Goal: Task Accomplishment & Management: Complete application form

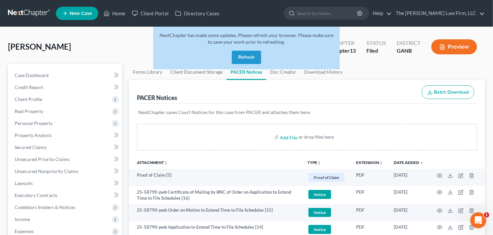
drag, startPoint x: 238, startPoint y: 56, endPoint x: 263, endPoint y: 49, distance: 25.6
click at [238, 56] on button "Refresh" at bounding box center [246, 57] width 29 height 13
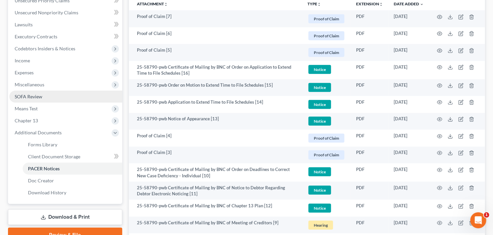
scroll to position [160, 0]
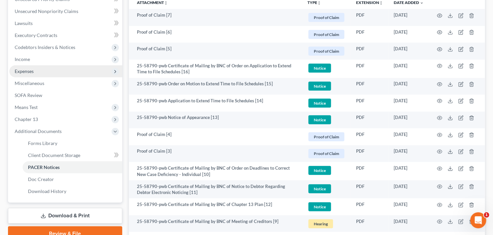
click at [50, 75] on span "Expenses" at bounding box center [65, 71] width 113 height 12
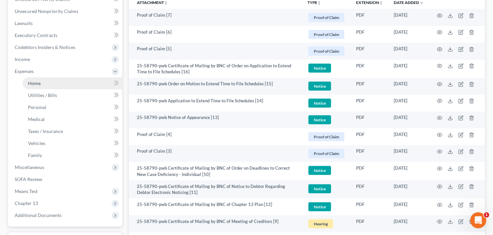
click at [49, 80] on link "Home" at bounding box center [73, 83] width 100 height 12
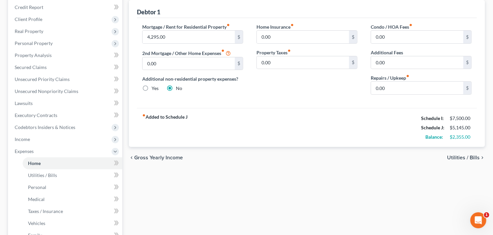
scroll to position [27, 0]
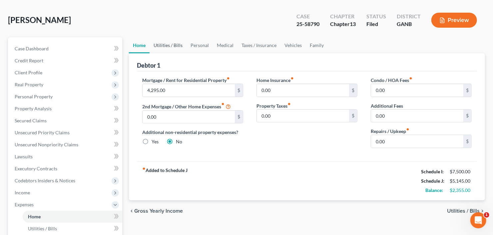
click at [182, 43] on link "Utilities / Bills" at bounding box center [167, 45] width 37 height 16
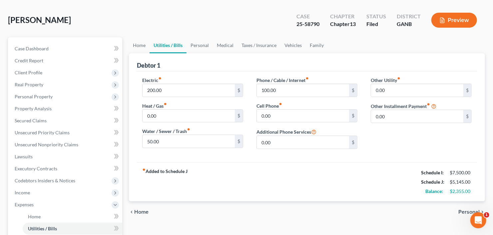
scroll to position [53, 0]
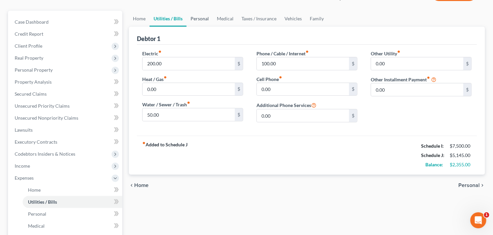
click at [192, 19] on link "Personal" at bounding box center [199, 19] width 26 height 16
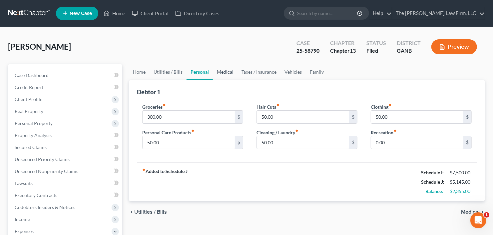
click at [225, 71] on link "Medical" at bounding box center [225, 72] width 25 height 16
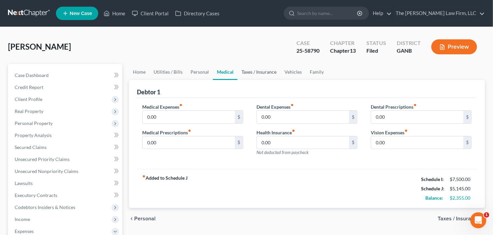
click at [256, 72] on link "Taxes / Insurance" at bounding box center [258, 72] width 43 height 16
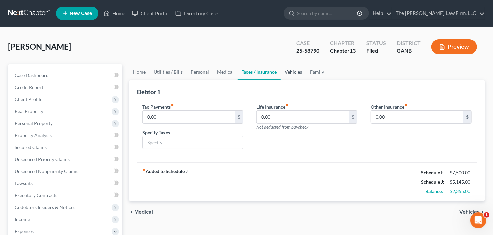
click at [294, 71] on link "Vehicles" at bounding box center [293, 72] width 25 height 16
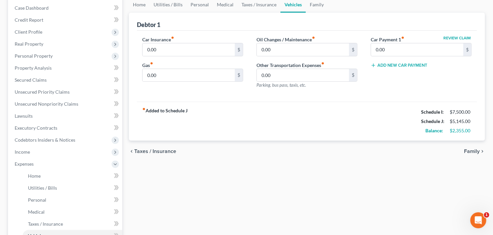
scroll to position [80, 0]
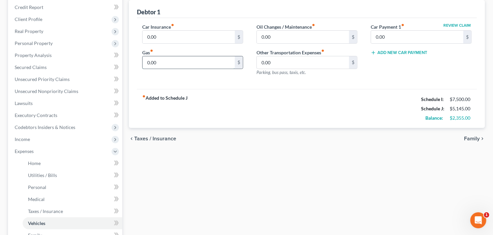
click at [180, 65] on input "0.00" at bounding box center [189, 62] width 92 height 13
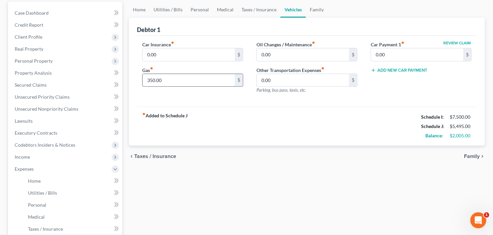
scroll to position [53, 0]
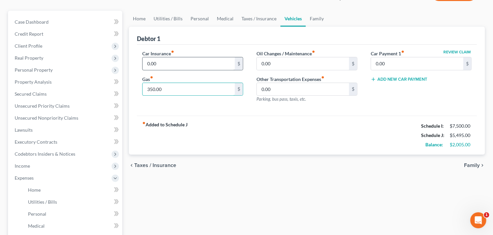
type input "350.00"
click at [178, 66] on input "0.00" at bounding box center [189, 63] width 92 height 13
click at [201, 15] on link "Personal" at bounding box center [199, 19] width 26 height 16
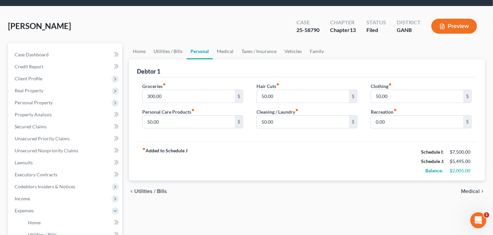
scroll to position [53, 0]
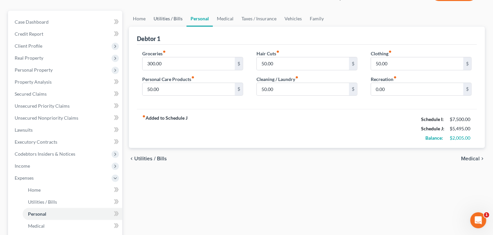
click at [171, 19] on link "Utilities / Bills" at bounding box center [167, 19] width 37 height 16
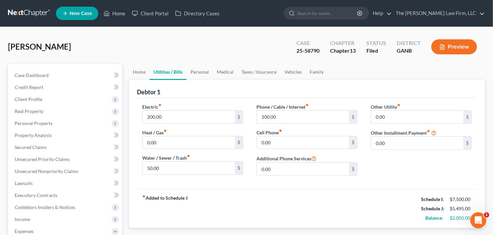
scroll to position [27, 0]
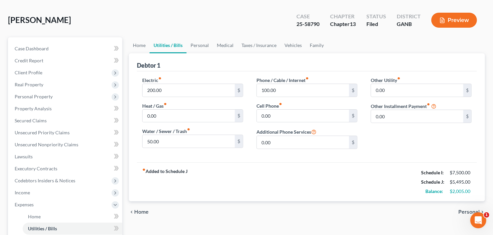
click at [176, 96] on div "Electric fiber_manual_record 200.00 $ Heat / Gas fiber_manual_record 0.00 $ Wat…" at bounding box center [193, 116] width 114 height 78
type input "0.00"
click at [180, 142] on input "50.00" at bounding box center [189, 141] width 92 height 13
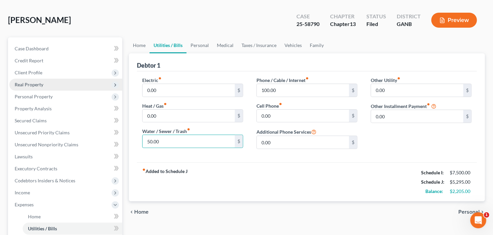
click at [32, 88] on span "Real Property" at bounding box center [65, 85] width 113 height 12
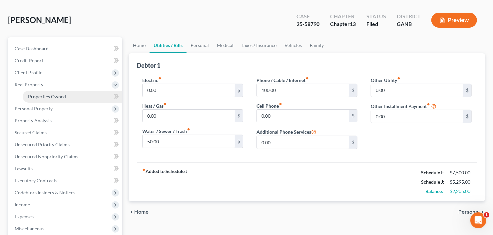
click at [42, 97] on span "Properties Owned" at bounding box center [47, 97] width 38 height 6
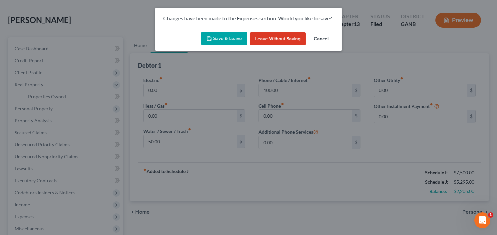
click at [211, 43] on button "Save & Leave" at bounding box center [224, 39] width 46 height 14
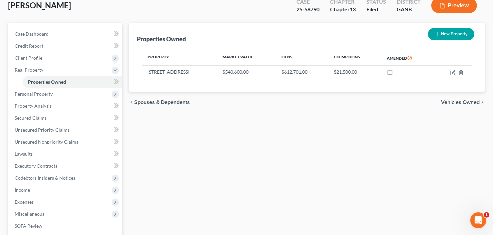
scroll to position [53, 0]
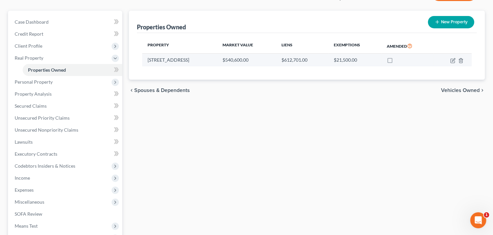
click at [451, 63] on td at bounding box center [452, 60] width 38 height 13
click at [450, 60] on icon "button" at bounding box center [452, 60] width 5 height 5
select select "10"
select select "0"
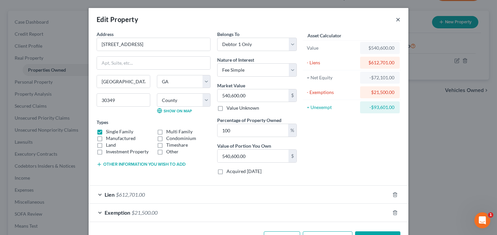
click at [396, 19] on button "×" at bounding box center [398, 19] width 5 height 8
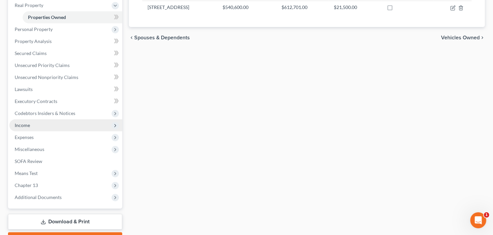
scroll to position [107, 0]
click at [53, 127] on span "Income" at bounding box center [65, 125] width 113 height 12
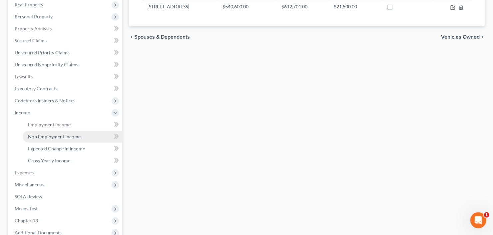
drag, startPoint x: 56, startPoint y: 133, endPoint x: 84, endPoint y: 134, distance: 28.0
click at [56, 134] on span "Non Employment Income" at bounding box center [54, 137] width 53 height 6
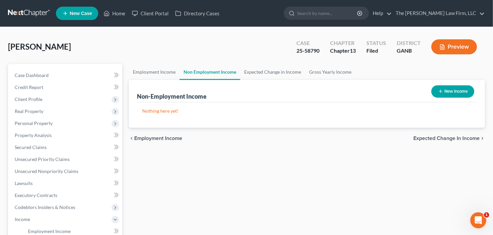
click at [460, 94] on button "New Income" at bounding box center [452, 91] width 43 height 12
select select "0"
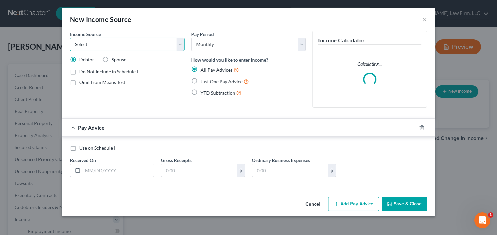
click at [137, 44] on select "Select Unemployment Disability (from employer) Pension Retirement Social Securi…" at bounding box center [127, 44] width 115 height 13
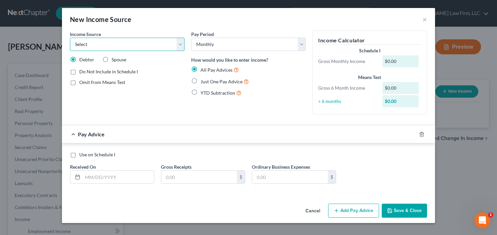
select select "13"
click at [70, 38] on select "Select Unemployment Disability (from employer) Pension Retirement Social Securi…" at bounding box center [127, 44] width 115 height 13
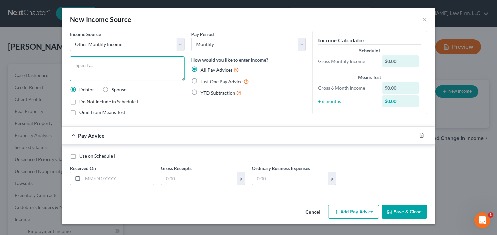
click at [131, 66] on textarea at bounding box center [127, 68] width 115 height 25
type textarea "Boyfriend"
click at [200, 80] on label "Just One Pay Advice" at bounding box center [224, 82] width 48 height 8
click at [203, 80] on input "Just One Pay Advice" at bounding box center [205, 80] width 4 height 4
radio input "true"
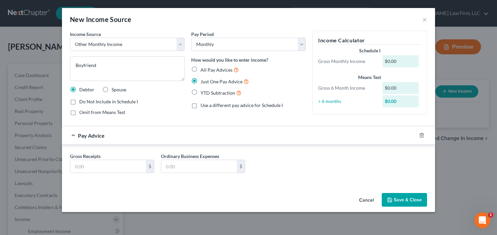
click at [200, 70] on label "All Pay Advices" at bounding box center [219, 70] width 38 height 8
click at [203, 70] on input "All Pay Advices" at bounding box center [205, 68] width 4 height 4
radio input "true"
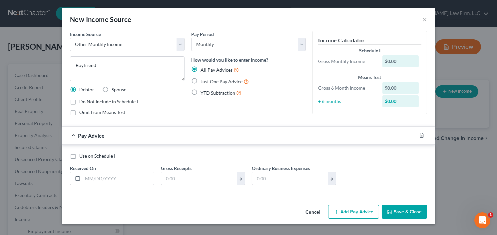
click at [200, 92] on label "YTD Subtraction" at bounding box center [220, 93] width 41 height 8
click at [203, 92] on input "YTD Subtraction" at bounding box center [205, 91] width 4 height 4
radio input "true"
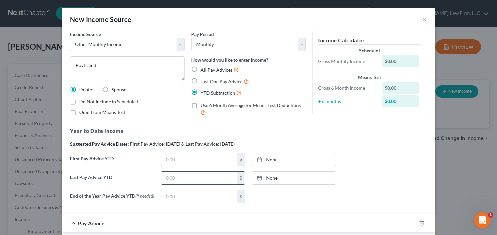
click at [186, 177] on input "text" at bounding box center [199, 177] width 76 height 13
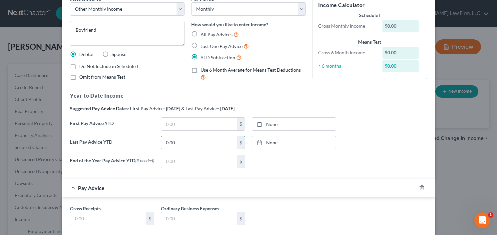
scroll to position [73, 0]
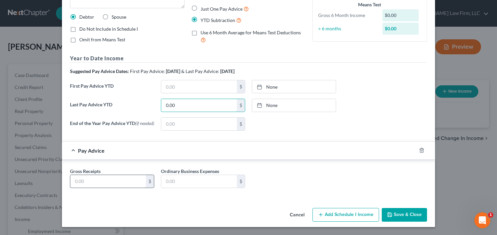
type input "0.00"
click at [72, 184] on input "text" at bounding box center [108, 181] width 76 height 13
type input "1,000.00"
click at [391, 212] on button "Save & Close" at bounding box center [404, 215] width 45 height 14
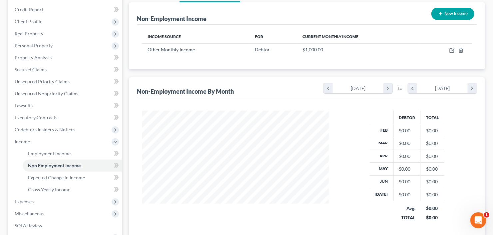
scroll to position [107, 0]
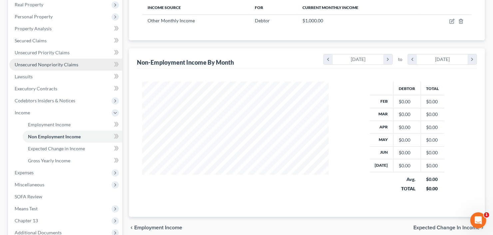
click at [80, 65] on link "Unsecured Nonpriority Claims" at bounding box center [65, 65] width 113 height 12
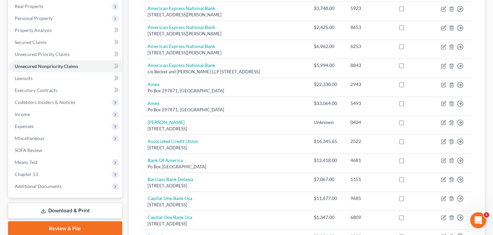
scroll to position [81, 0]
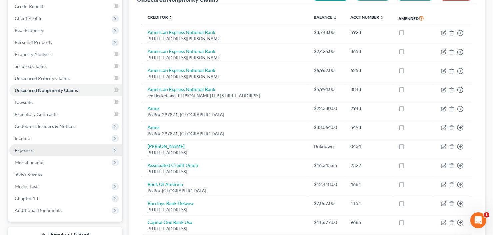
click at [52, 151] on span "Expenses" at bounding box center [65, 150] width 113 height 12
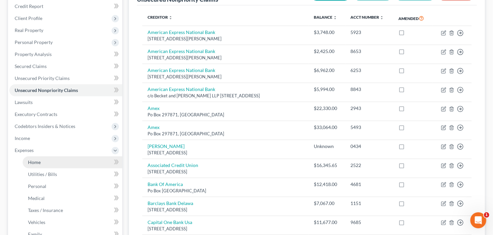
click at [45, 163] on link "Home" at bounding box center [73, 162] width 100 height 12
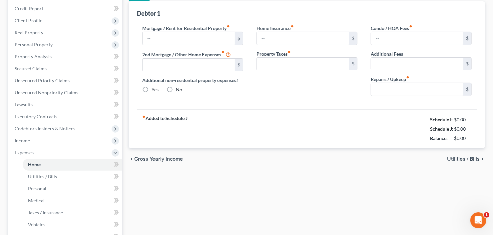
type input "4,295.00"
type input "0.00"
radio input "true"
type input "0.00"
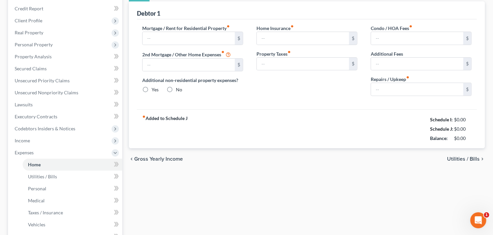
type input "0.00"
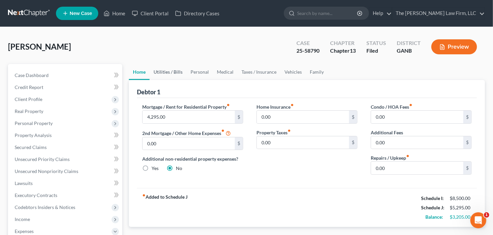
click at [173, 64] on link "Utilities / Bills" at bounding box center [167, 72] width 37 height 16
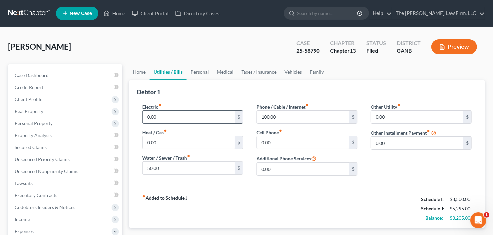
click at [166, 116] on input "0.00" at bounding box center [189, 117] width 92 height 13
type input "200"
click at [293, 70] on link "Vehicles" at bounding box center [292, 72] width 25 height 16
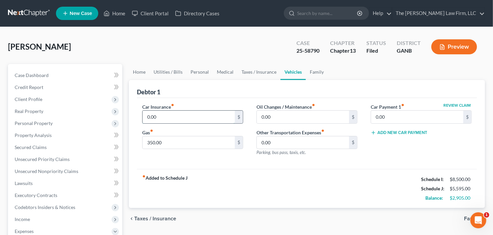
click at [197, 119] on input "0.00" at bounding box center [189, 117] width 92 height 13
type input "200"
click at [198, 69] on link "Personal" at bounding box center [199, 72] width 26 height 16
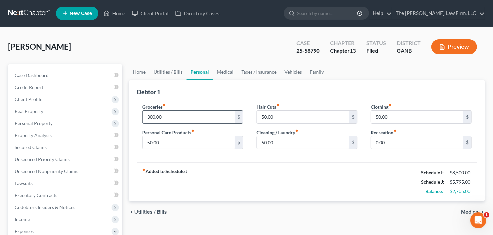
click at [172, 113] on input "300.00" at bounding box center [189, 117] width 92 height 13
type input "400"
type input "100"
type input "95"
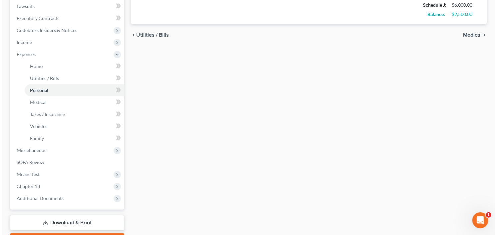
scroll to position [186, 0]
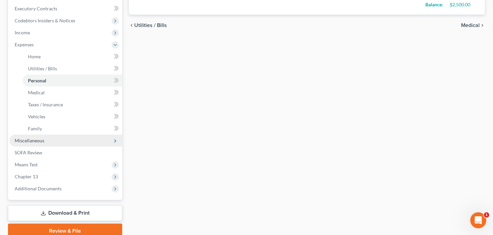
type input "60.00"
click at [51, 141] on span "Miscellaneous" at bounding box center [65, 141] width 113 height 12
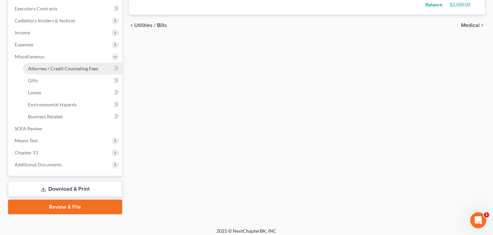
click at [68, 69] on span "Attorney / Credit Counseling Fees" at bounding box center [63, 69] width 70 height 6
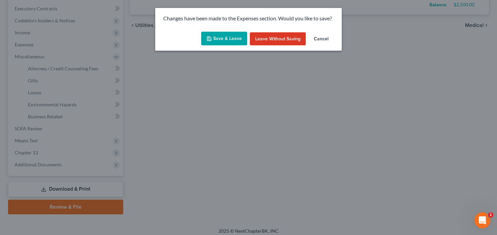
click at [216, 41] on button "Save & Leave" at bounding box center [224, 39] width 46 height 14
type input "400.00"
type input "100.00"
type input "95.00"
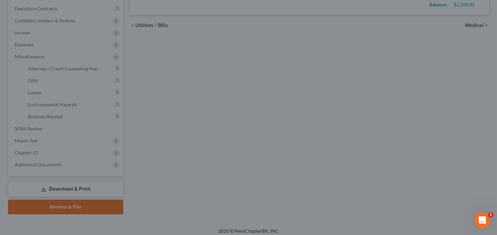
select select "2"
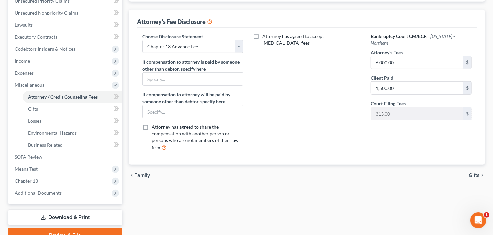
scroll to position [186, 0]
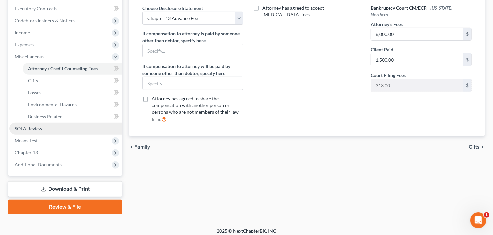
click at [33, 126] on span "SOFA Review" at bounding box center [29, 129] width 28 height 6
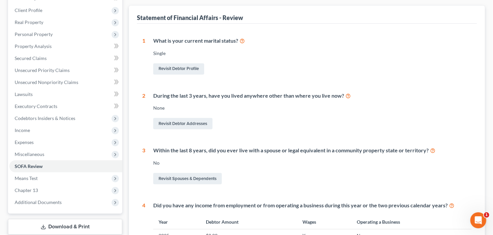
scroll to position [80, 0]
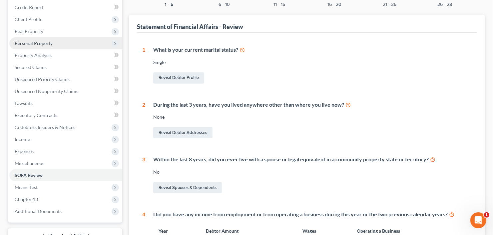
click at [50, 46] on span "Personal Property" at bounding box center [65, 43] width 113 height 12
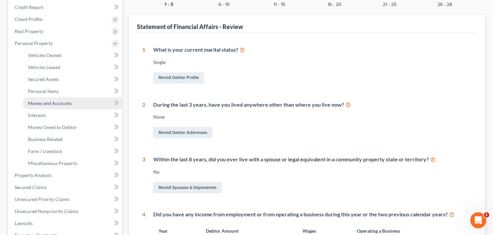
click at [52, 103] on span "Money and Accounts" at bounding box center [50, 103] width 44 height 6
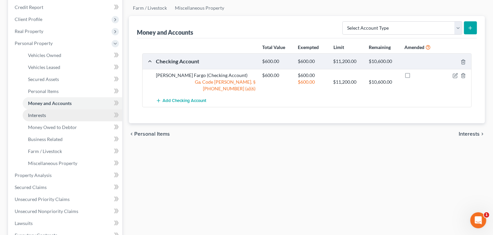
click at [37, 115] on span "Interests" at bounding box center [37, 115] width 18 height 6
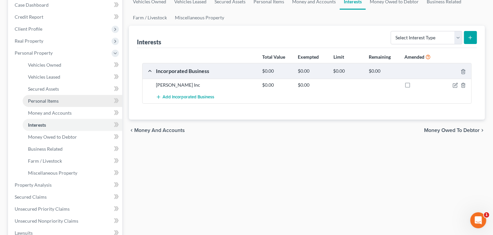
scroll to position [80, 0]
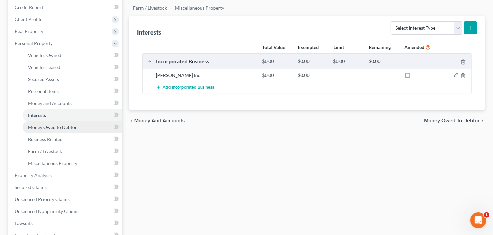
click at [63, 128] on span "Money Owed to Debtor" at bounding box center [52, 127] width 49 height 6
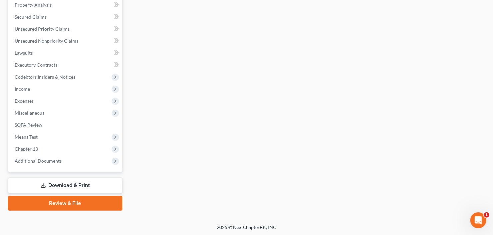
click at [68, 183] on link "Download & Print" at bounding box center [65, 185] width 114 height 16
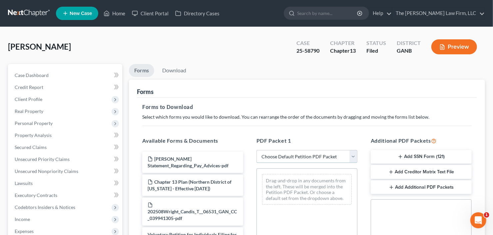
click at [298, 151] on select "Choose Default Petition PDF Packet Complete Bankruptcy Petition (all forms and …" at bounding box center [306, 156] width 101 height 13
select select "0"
click at [256, 150] on select "Choose Default Petition PDF Packet Complete Bankruptcy Petition (all forms and …" at bounding box center [306, 156] width 101 height 13
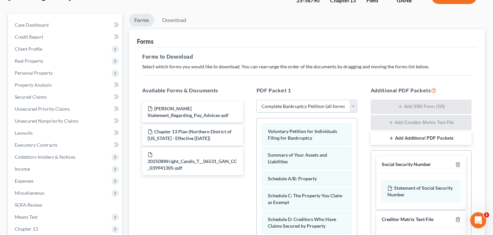
scroll to position [53, 0]
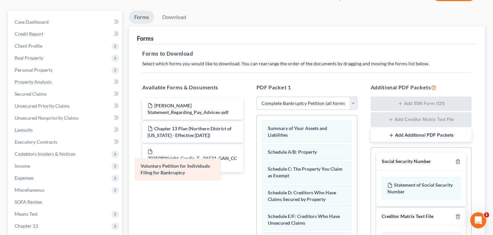
drag, startPoint x: 306, startPoint y: 128, endPoint x: 181, endPoint y: 165, distance: 130.3
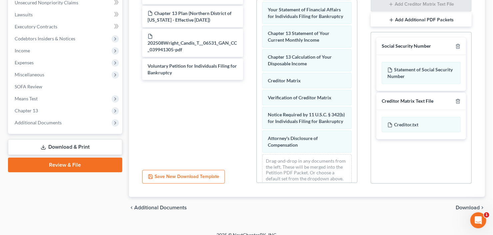
scroll to position [176, 0]
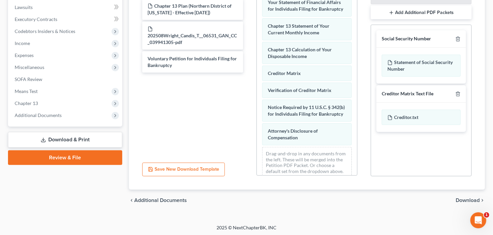
drag, startPoint x: 67, startPoint y: 139, endPoint x: 70, endPoint y: 139, distance: 3.3
click at [67, 139] on link "Download & Print" at bounding box center [65, 140] width 114 height 16
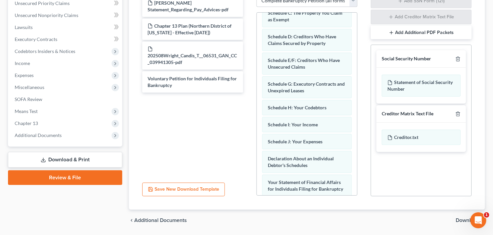
scroll to position [123, 0]
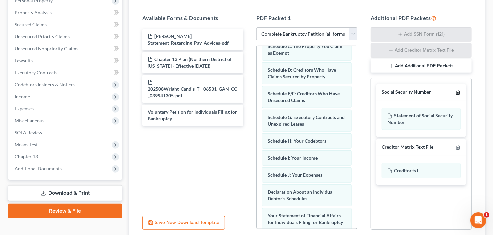
click at [459, 90] on icon "button" at bounding box center [457, 92] width 3 height 4
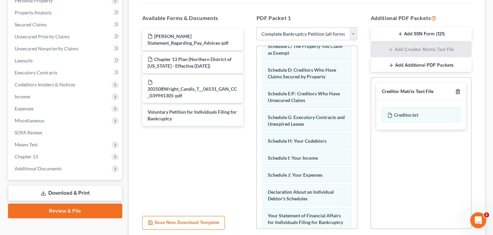
click at [459, 90] on icon "button" at bounding box center [457, 92] width 3 height 4
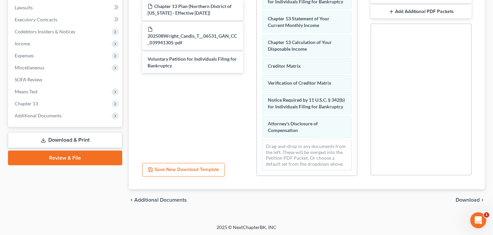
scroll to position [176, 0]
click at [462, 198] on span "Download" at bounding box center [467, 199] width 24 height 5
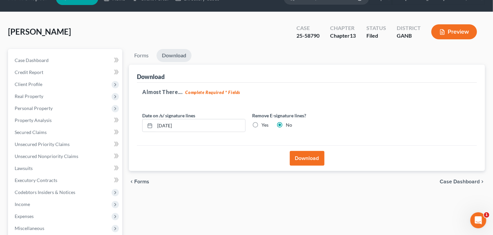
scroll to position [130, 0]
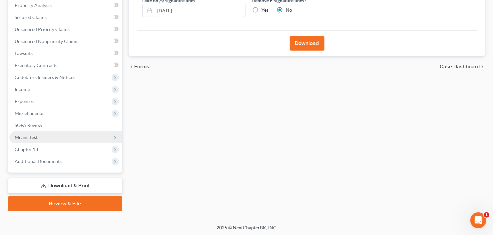
click at [37, 138] on span "Means Test" at bounding box center [26, 137] width 23 height 6
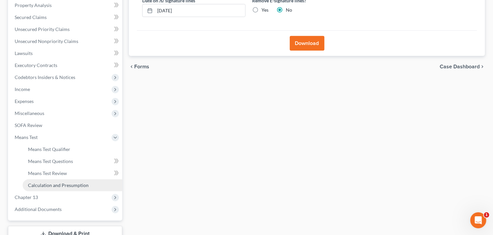
click at [59, 183] on span "Calculation and Presumption" at bounding box center [58, 185] width 61 height 6
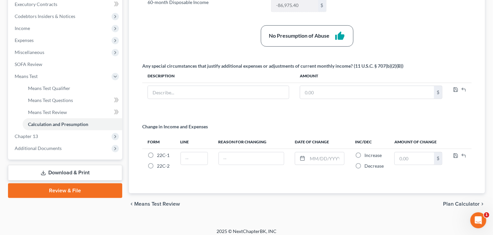
scroll to position [194, 0]
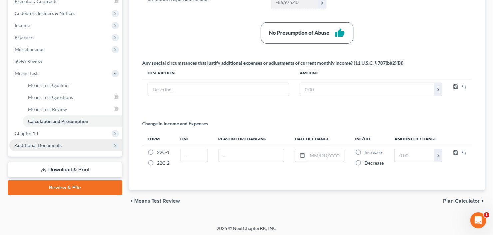
click at [49, 146] on span "Additional Documents" at bounding box center [38, 145] width 47 height 6
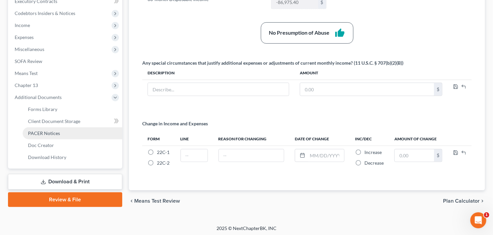
click at [68, 134] on link "PACER Notices" at bounding box center [73, 133] width 100 height 12
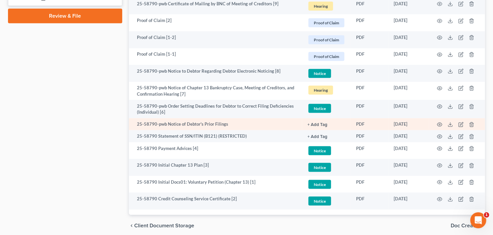
scroll to position [403, 0]
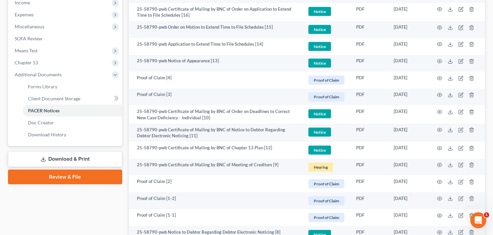
click at [51, 159] on link "Download & Print" at bounding box center [65, 159] width 114 height 16
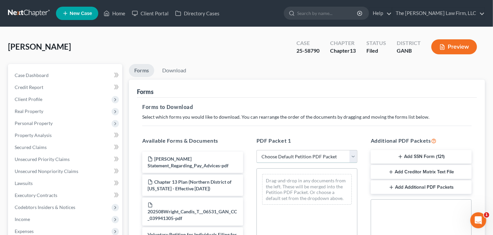
click at [289, 156] on select "Choose Default Petition PDF Packet Complete Bankruptcy Petition (all forms and …" at bounding box center [306, 156] width 101 height 13
select select "0"
click at [256, 150] on select "Choose Default Petition PDF Packet Complete Bankruptcy Petition (all forms and …" at bounding box center [306, 156] width 101 height 13
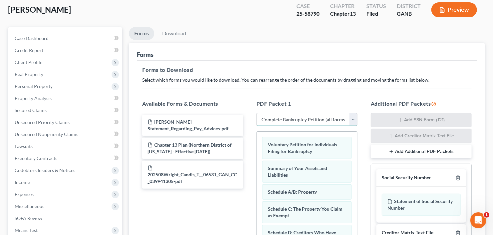
scroll to position [107, 0]
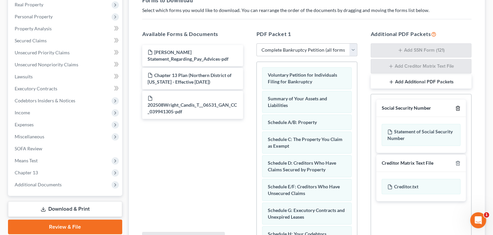
click at [459, 106] on icon "button" at bounding box center [457, 108] width 5 height 5
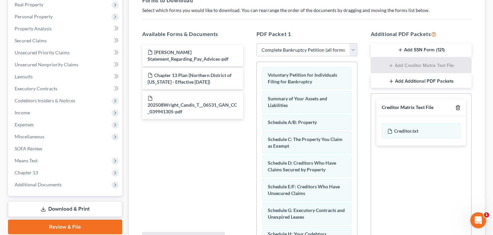
click at [459, 106] on icon "button" at bounding box center [457, 107] width 5 height 5
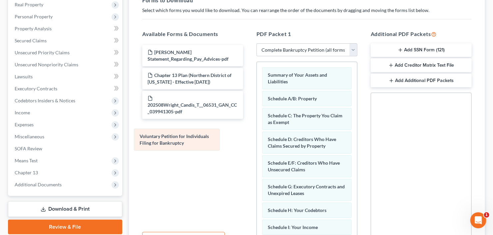
drag, startPoint x: 293, startPoint y: 77, endPoint x: 165, endPoint y: 139, distance: 142.4
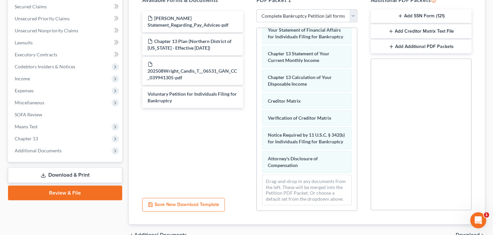
scroll to position [176, 0]
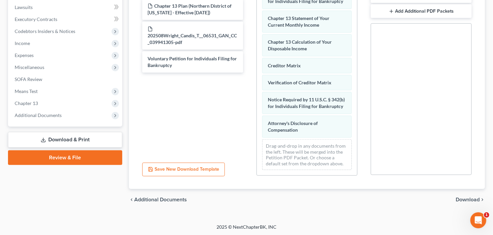
click at [471, 198] on span "Download" at bounding box center [467, 199] width 24 height 5
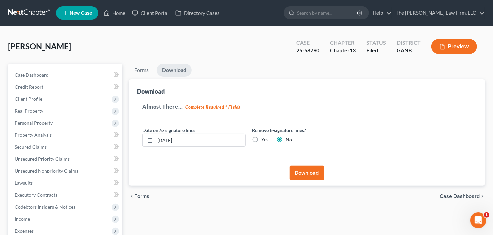
scroll to position [0, 0]
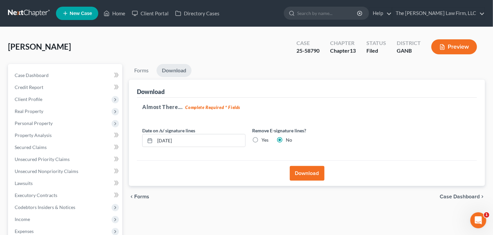
click at [310, 170] on button "Download" at bounding box center [307, 173] width 35 height 15
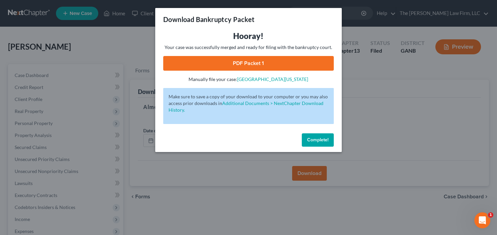
click at [230, 61] on link "PDF Packet 1" at bounding box center [248, 63] width 170 height 15
click at [311, 141] on span "Complete!" at bounding box center [317, 140] width 21 height 6
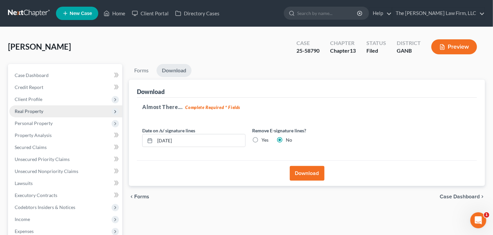
click at [37, 109] on span "Real Property" at bounding box center [29, 111] width 29 height 6
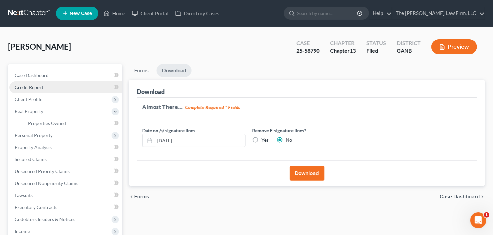
click at [40, 91] on link "Credit Report" at bounding box center [65, 87] width 113 height 12
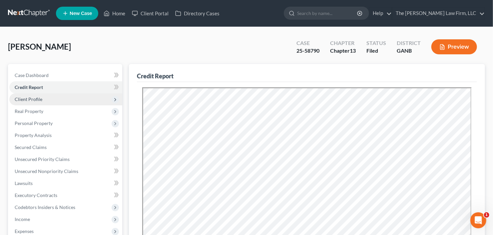
click at [42, 98] on span "Client Profile" at bounding box center [65, 99] width 113 height 12
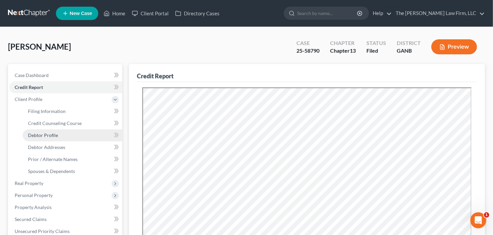
click at [49, 136] on span "Debtor Profile" at bounding box center [43, 135] width 30 height 6
select select "0"
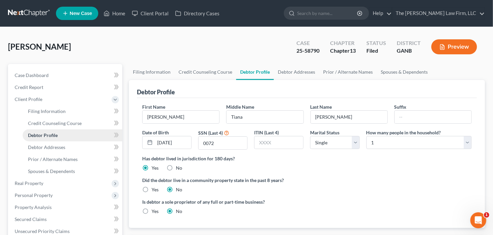
radio input "true"
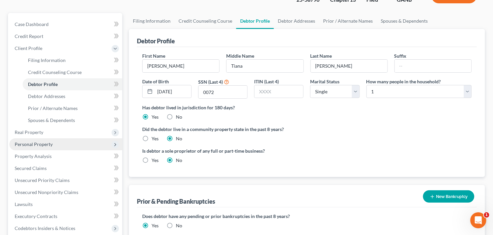
scroll to position [53, 0]
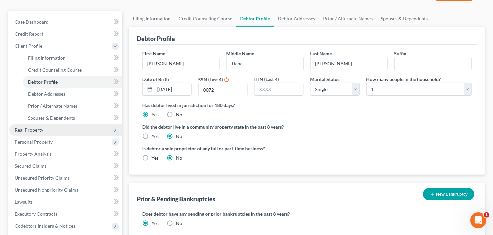
click at [54, 132] on span "Real Property" at bounding box center [65, 130] width 113 height 12
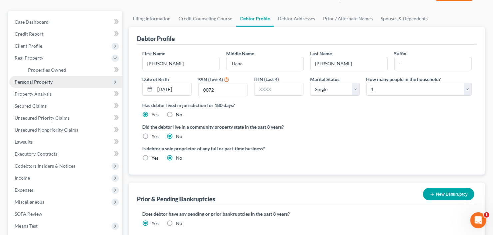
click at [57, 83] on span "Personal Property" at bounding box center [65, 82] width 113 height 12
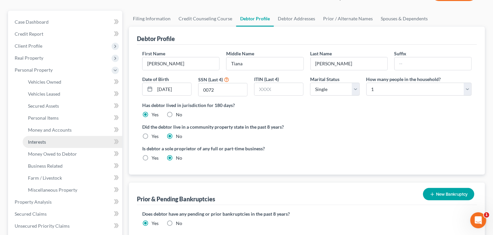
click at [58, 141] on link "Interests" at bounding box center [73, 142] width 100 height 12
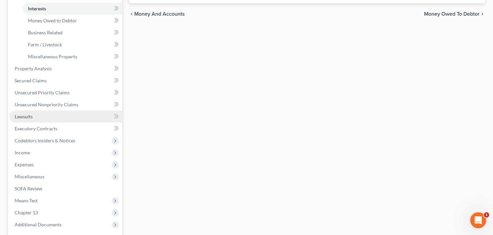
scroll to position [250, 0]
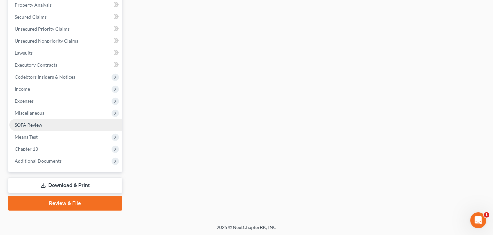
click at [45, 125] on link "SOFA Review" at bounding box center [65, 125] width 113 height 12
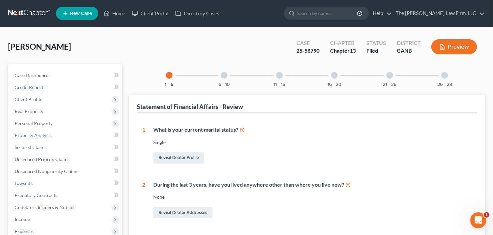
click at [442, 75] on div at bounding box center [444, 75] width 7 height 7
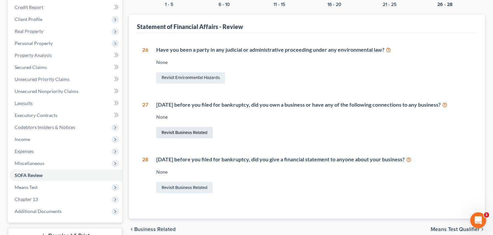
click at [181, 133] on link "Revisit Business Related" at bounding box center [184, 132] width 57 height 11
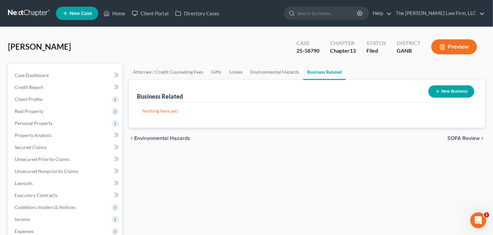
click at [441, 92] on button "New Business" at bounding box center [451, 91] width 46 height 12
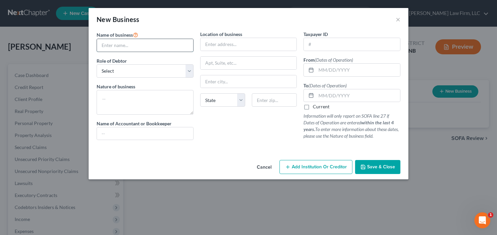
click at [152, 47] on input "text" at bounding box center [145, 45] width 96 height 13
type input "Candis Wright Inc"
click at [231, 45] on input "text" at bounding box center [248, 44] width 96 height 13
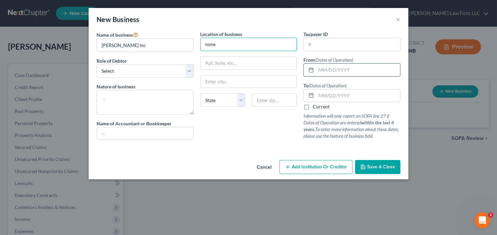
type input "none"
click at [326, 68] on input "text" at bounding box center [358, 70] width 84 height 13
type input "04/12/2012"
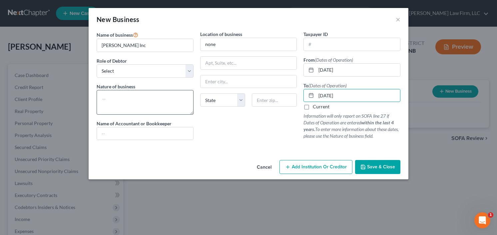
type input "09/08/2023"
click at [147, 102] on textarea at bounding box center [145, 102] width 97 height 25
type textarea "none"
click at [379, 168] on span "Save & Close" at bounding box center [381, 167] width 28 height 6
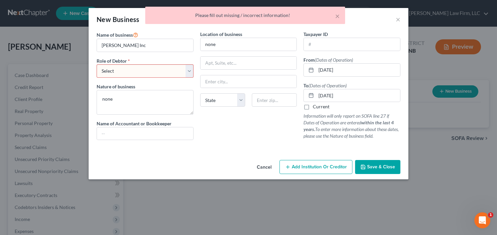
drag, startPoint x: 129, startPoint y: 70, endPoint x: 130, endPoint y: 76, distance: 5.4
click at [129, 70] on select "Select A member of a limited liability company (LLC) or limited liability partn…" at bounding box center [145, 70] width 97 height 13
click at [97, 64] on select "Select A member of a limited liability company (LLC) or limited liability partn…" at bounding box center [145, 70] width 97 height 13
click at [163, 71] on select "Select A member of a limited liability company (LLC) or limited liability partn…" at bounding box center [145, 70] width 97 height 13
select select "officer"
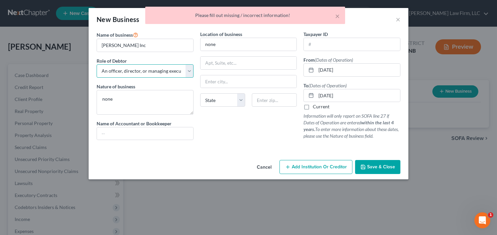
click at [97, 64] on select "Select A member of a limited liability company (LLC) or limited liability partn…" at bounding box center [145, 70] width 97 height 13
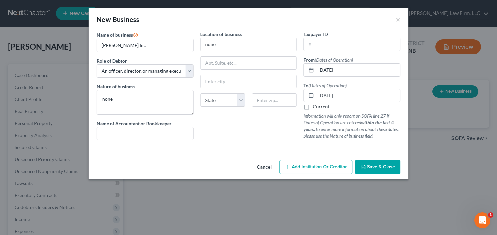
click at [377, 162] on button "Save & Close" at bounding box center [377, 167] width 45 height 14
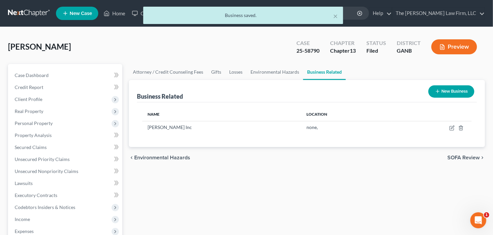
click at [444, 92] on button "New Business" at bounding box center [451, 91] width 46 height 12
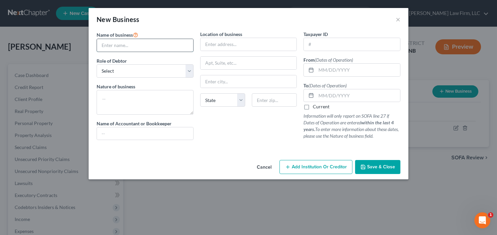
click at [148, 49] on input "text" at bounding box center [145, 45] width 96 height 13
type input "Candis Wright Real Estate Inc"
click at [111, 105] on textarea at bounding box center [145, 102] width 97 height 25
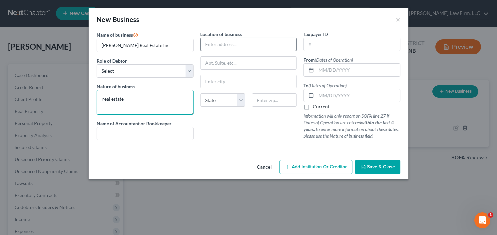
type textarea "real estate"
click at [242, 46] on input "text" at bounding box center [248, 44] width 96 height 13
type input "none"
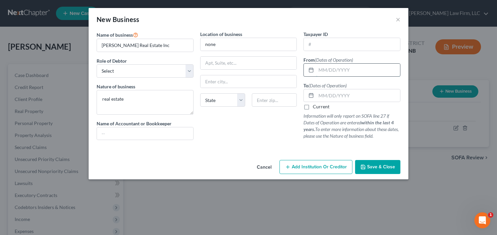
click at [333, 74] on input "text" at bounding box center [358, 70] width 84 height 13
type input "01/23/2017"
click at [337, 97] on input "text" at bounding box center [358, 95] width 84 height 13
type input "09/08/2023"
click at [381, 166] on span "Save & Close" at bounding box center [381, 167] width 28 height 6
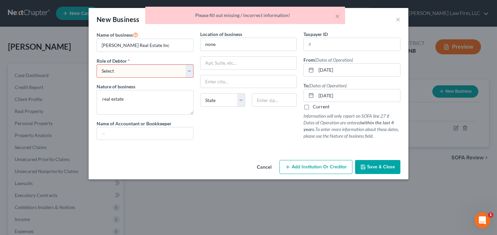
click at [132, 59] on div "Role of Debtor * Select A member of a limited liability company (LLC) or limite…" at bounding box center [145, 67] width 97 height 20
drag, startPoint x: 132, startPoint y: 70, endPoint x: 135, endPoint y: 74, distance: 5.7
click at [132, 70] on select "Select A member of a limited liability company (LLC) or limited liability partn…" at bounding box center [145, 70] width 97 height 13
click at [97, 64] on select "Select A member of a limited liability company (LLC) or limited liability partn…" at bounding box center [145, 70] width 97 height 13
click at [151, 74] on select "Select A member of a limited liability company (LLC) or limited liability partn…" at bounding box center [145, 70] width 97 height 13
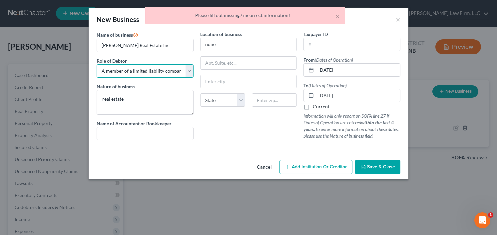
select select "officer"
click at [97, 64] on select "Select A member of a limited liability company (LLC) or limited liability partn…" at bounding box center [145, 70] width 97 height 13
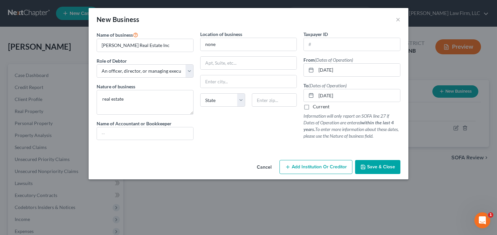
click at [373, 162] on button "Save & Close" at bounding box center [377, 167] width 45 height 14
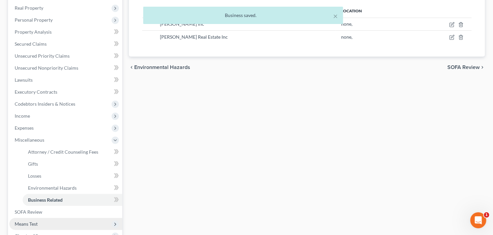
scroll to position [190, 0]
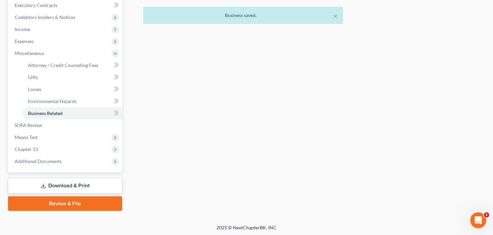
drag, startPoint x: 50, startPoint y: 184, endPoint x: 68, endPoint y: 181, distance: 18.6
click at [50, 184] on link "Download & Print" at bounding box center [65, 186] width 114 height 16
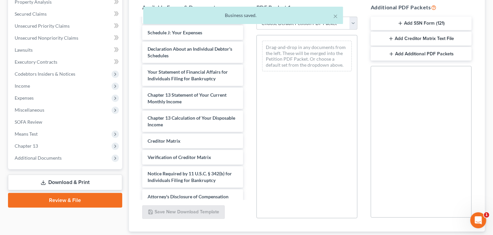
scroll to position [254, 0]
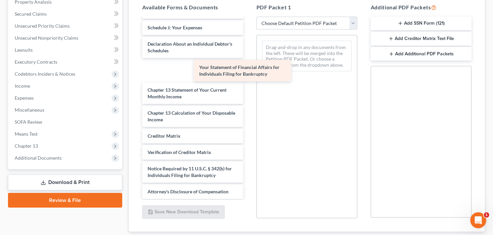
drag, startPoint x: 183, startPoint y: 69, endPoint x: 297, endPoint y: 66, distance: 113.6
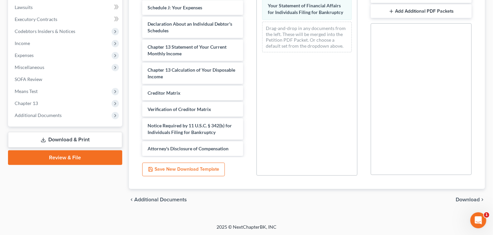
click at [467, 198] on span "Download" at bounding box center [467, 199] width 24 height 5
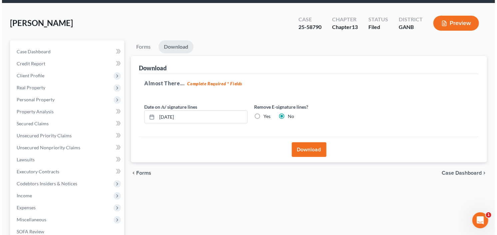
scroll to position [0, 0]
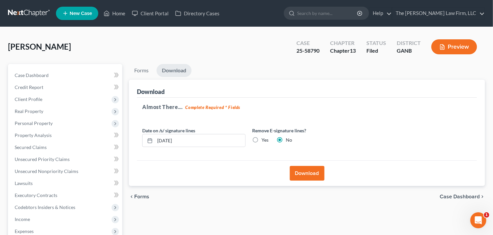
click at [308, 170] on button "Download" at bounding box center [307, 173] width 35 height 15
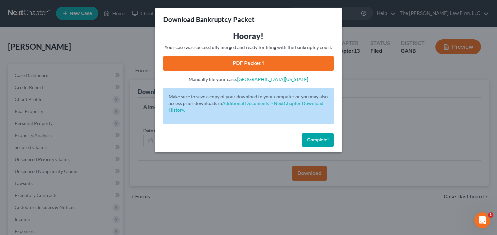
click at [226, 66] on link "PDF Packet 1" at bounding box center [248, 63] width 170 height 15
